Goal: Find specific page/section: Find specific page/section

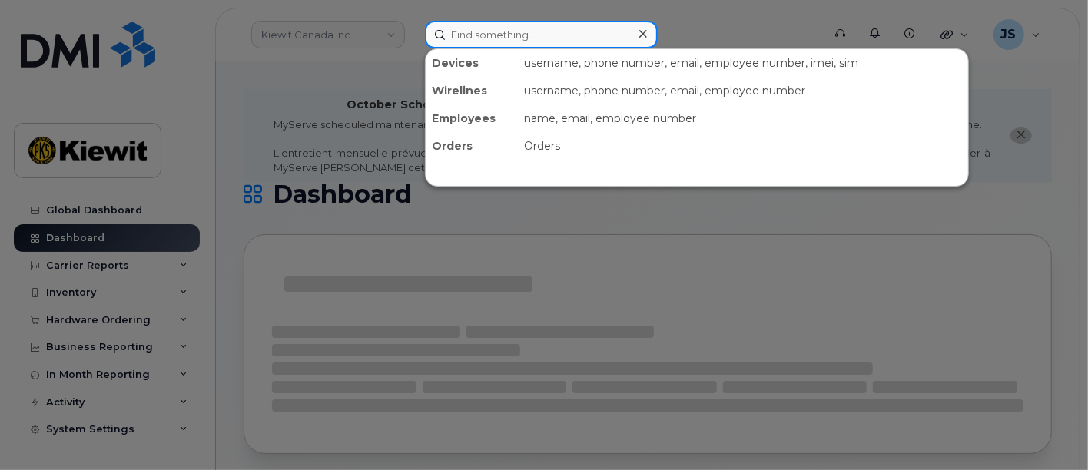
click at [488, 32] on input at bounding box center [541, 35] width 233 height 28
paste input "580305"
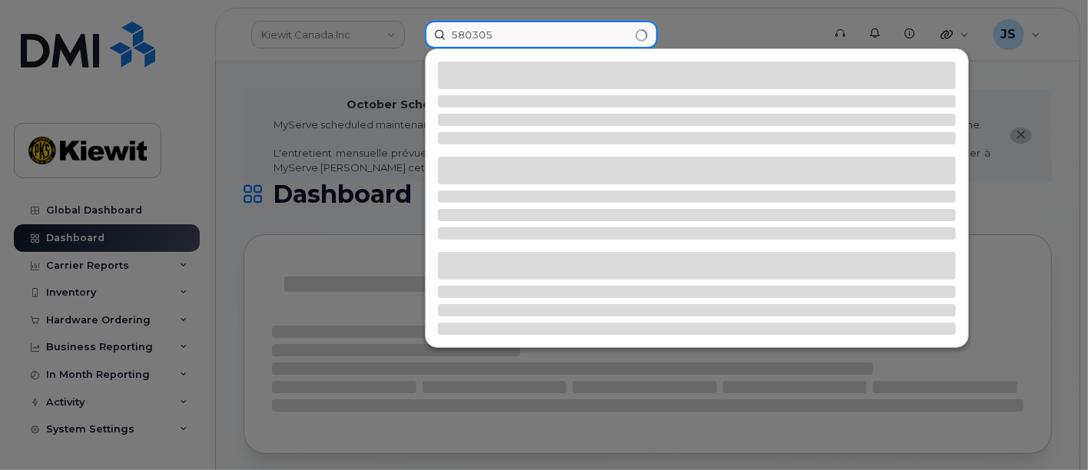
type input "580305"
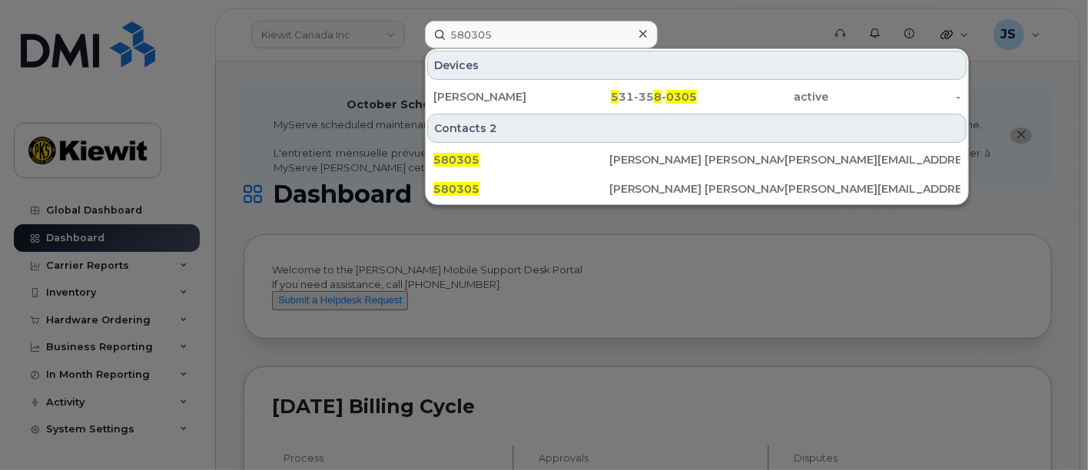
click at [648, 27] on div at bounding box center [643, 34] width 22 height 22
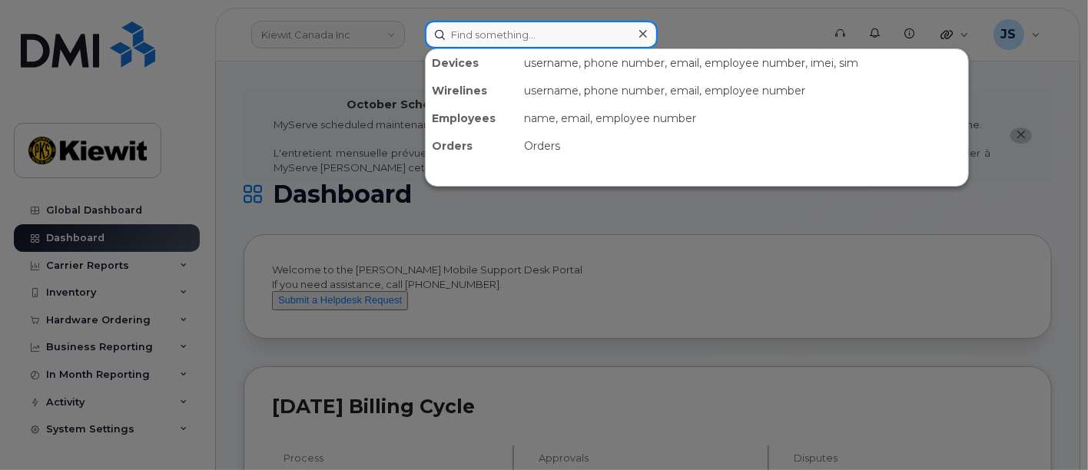
click at [509, 29] on input at bounding box center [541, 35] width 233 height 28
paste input "[PERSON_NAME] [PERSON_NAME]"
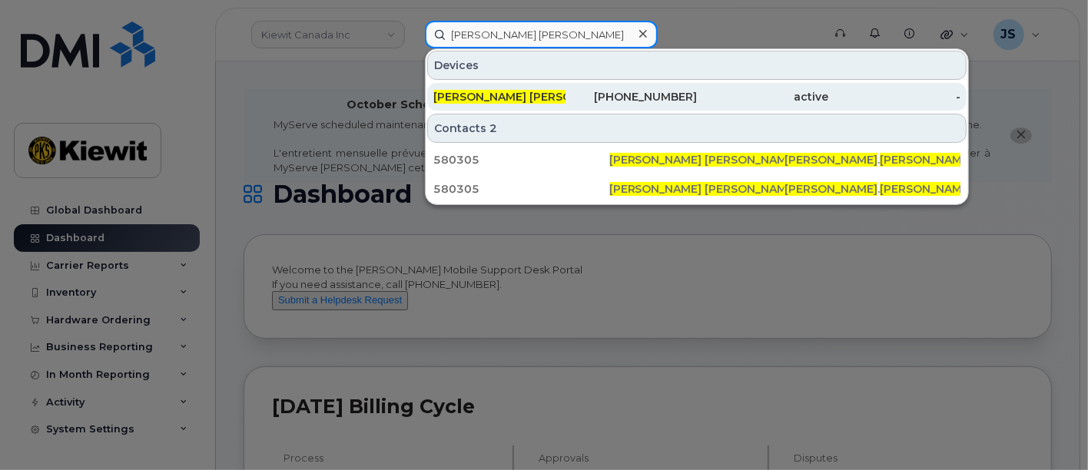
type input "[PERSON_NAME] [PERSON_NAME]"
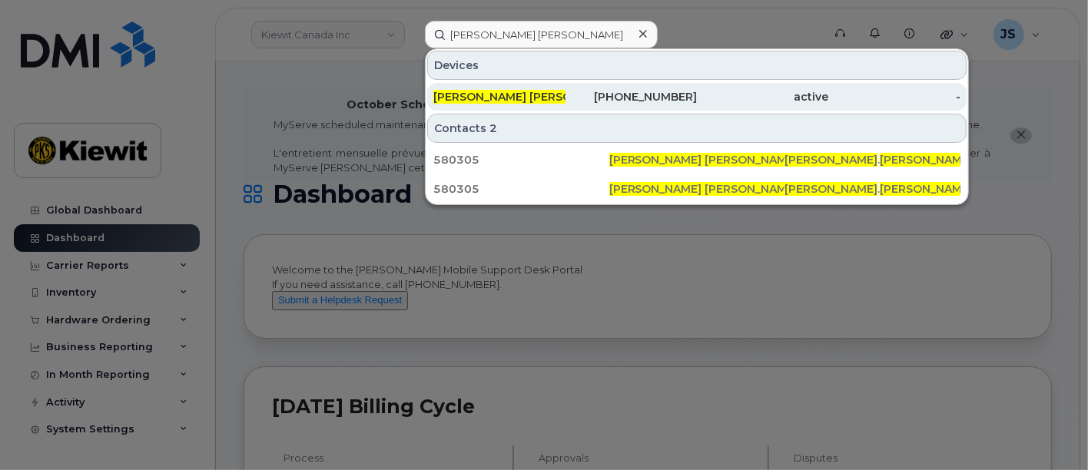
click at [517, 91] on span "[PERSON_NAME] [PERSON_NAME]" at bounding box center [528, 97] width 189 height 14
